Goal: Information Seeking & Learning: Learn about a topic

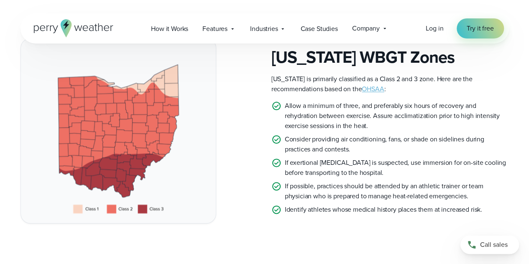
scroll to position [468, 0]
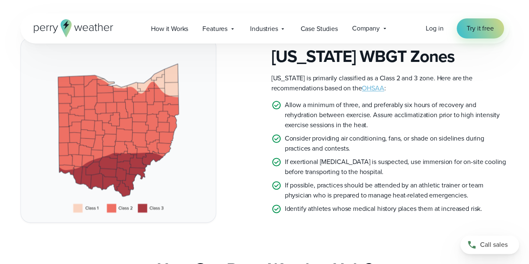
click at [362, 89] on link "OHSAA" at bounding box center [373, 88] width 22 height 10
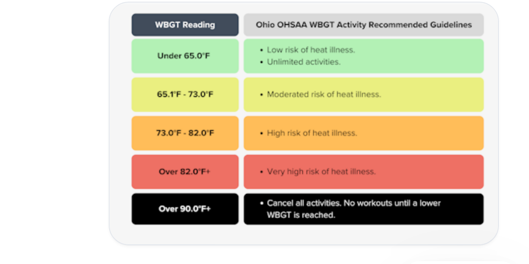
scroll to position [218, 0]
